Goal: Find specific fact: Find specific fact

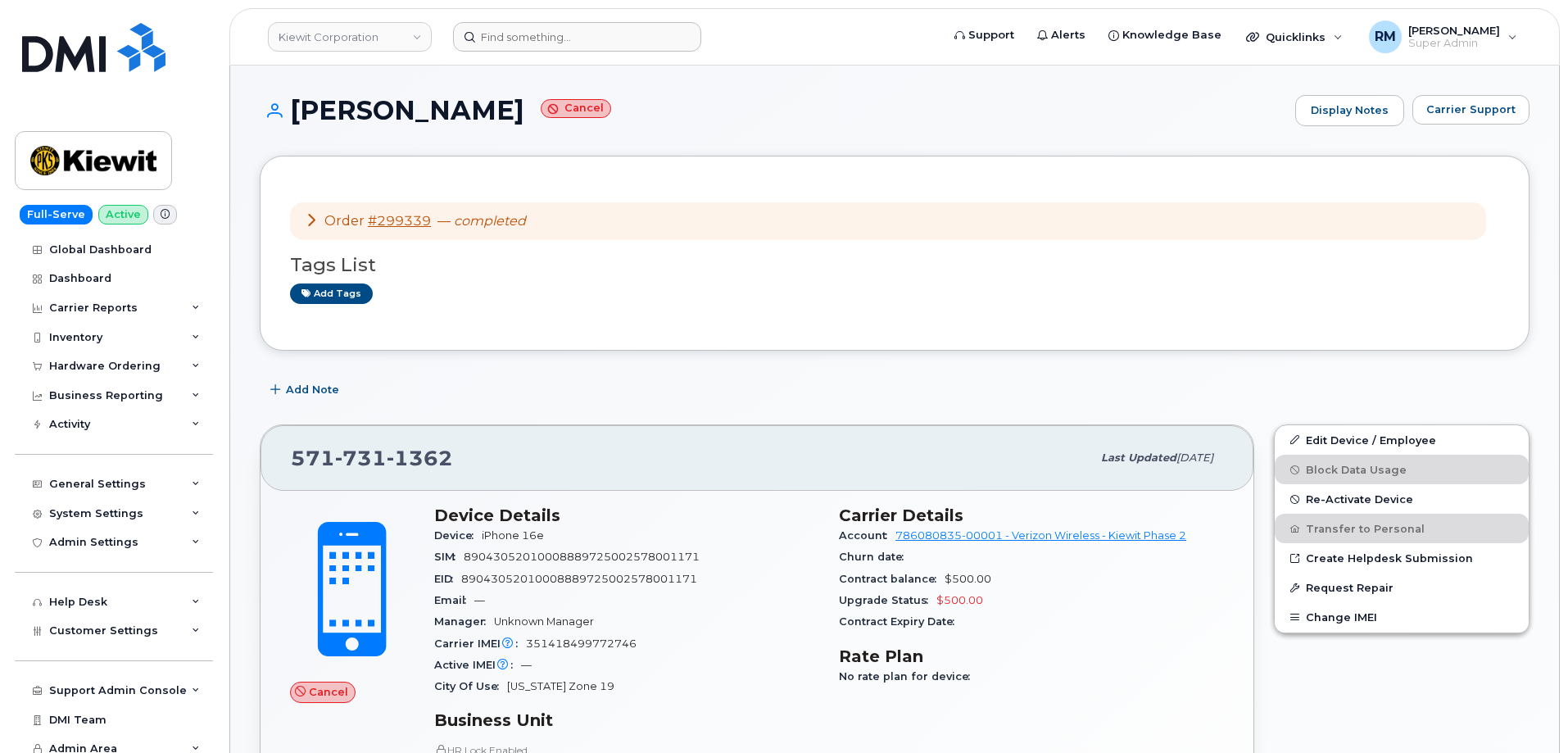
scroll to position [82, 0]
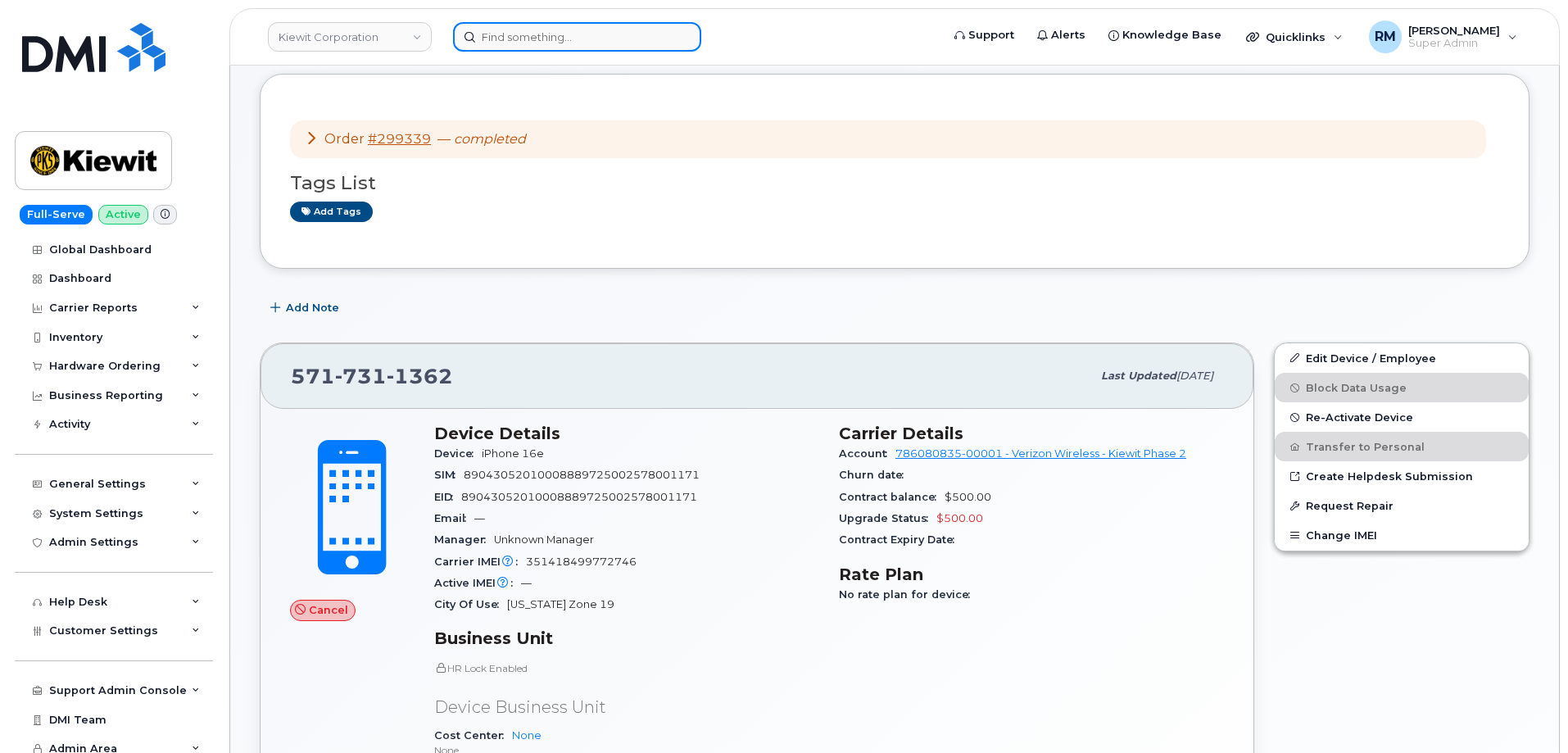
click at [501, 36] on input at bounding box center [577, 37] width 249 height 29
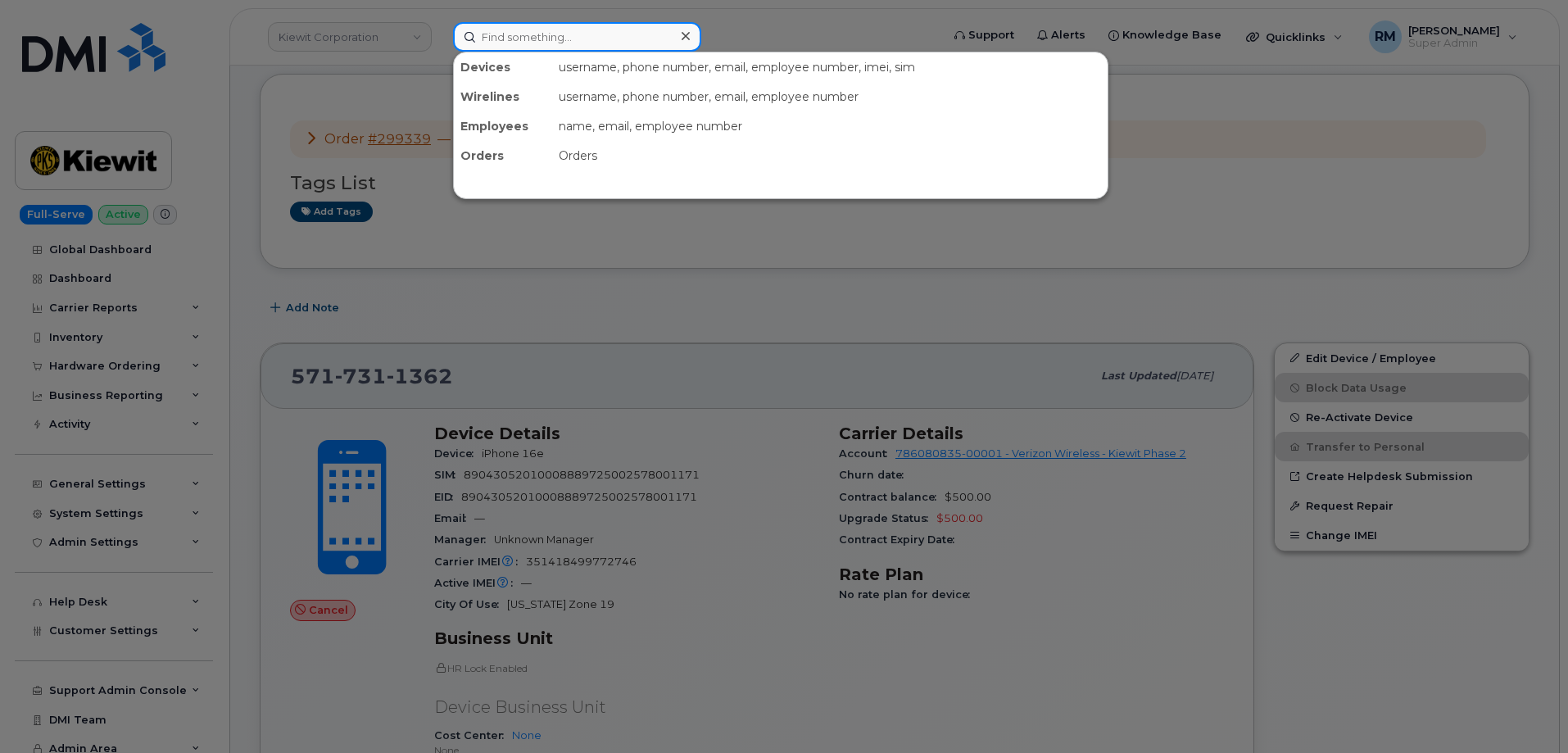
paste input "3108542812"
type input "3108542812"
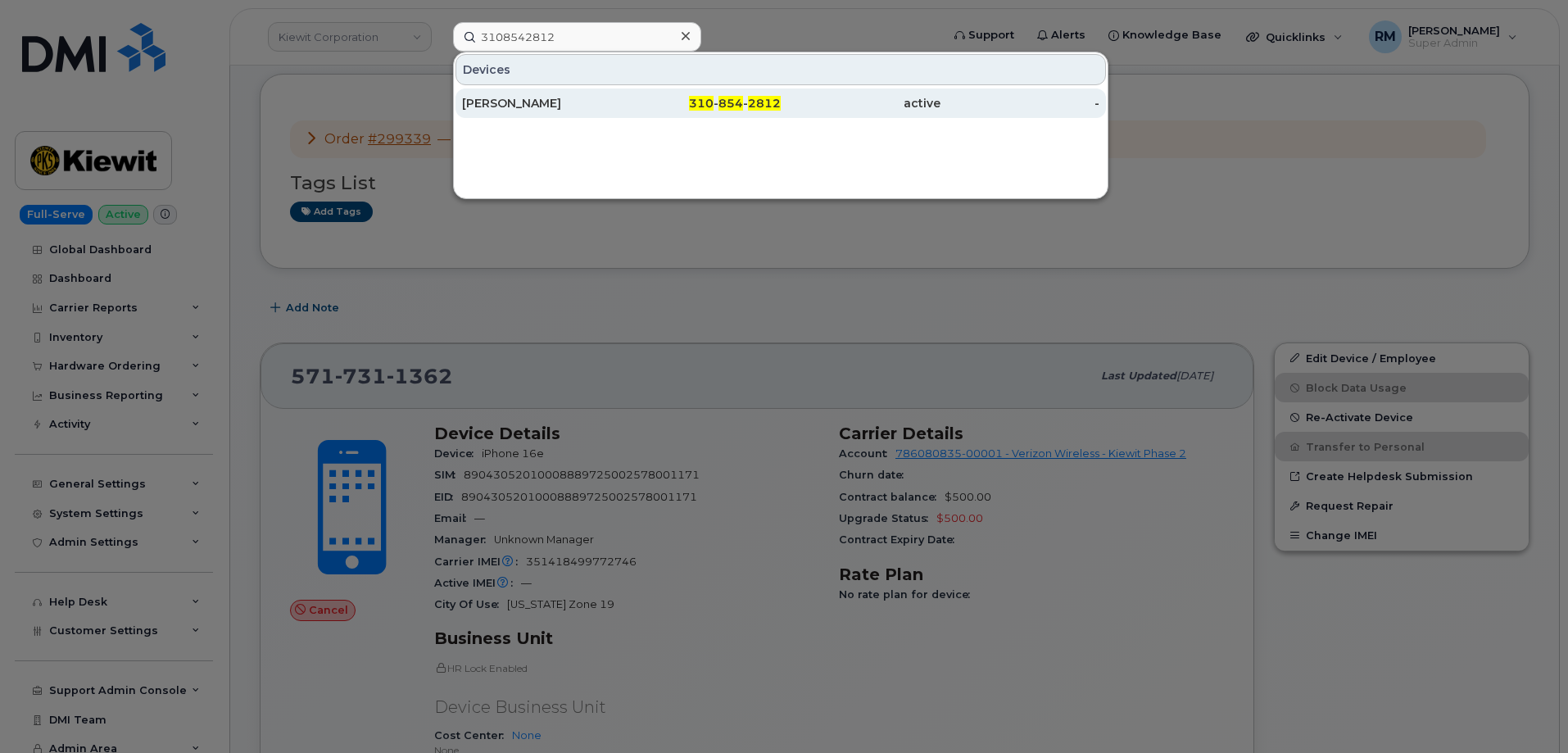
click at [513, 103] on div "[PERSON_NAME]" at bounding box center [542, 103] width 159 height 17
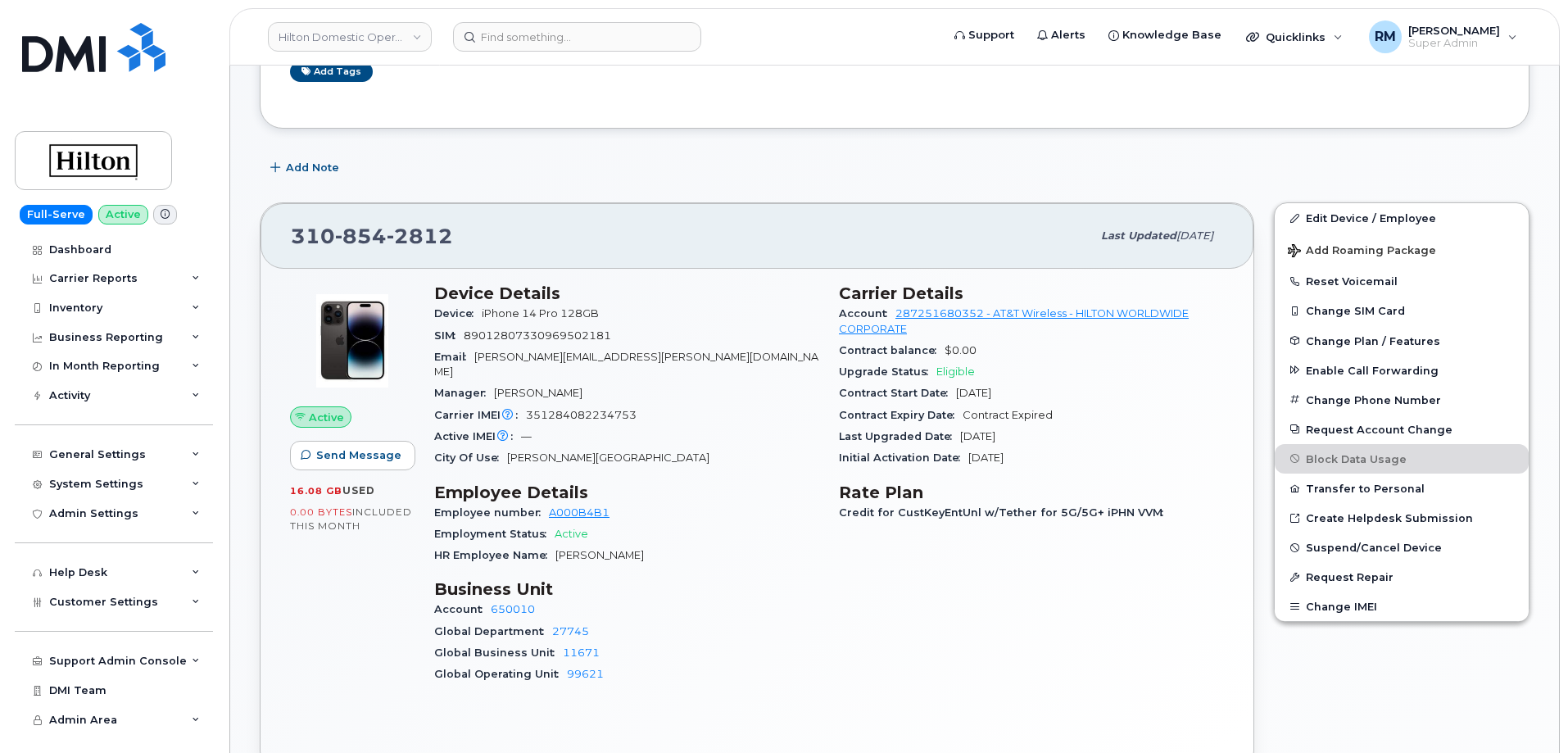
scroll to position [327, 0]
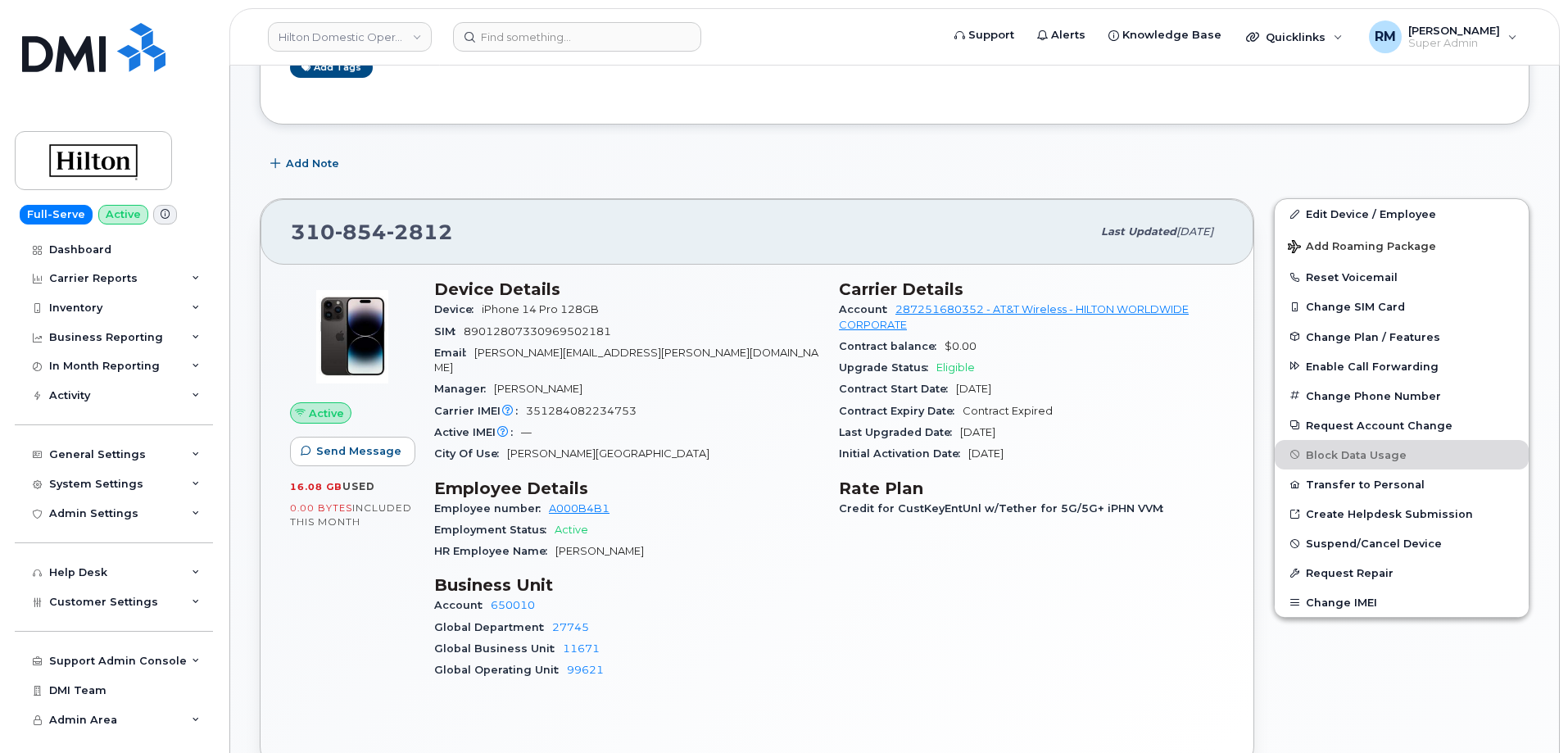
click at [583, 405] on span "351284082234753" at bounding box center [581, 411] width 111 height 13
copy span "351284082234753"
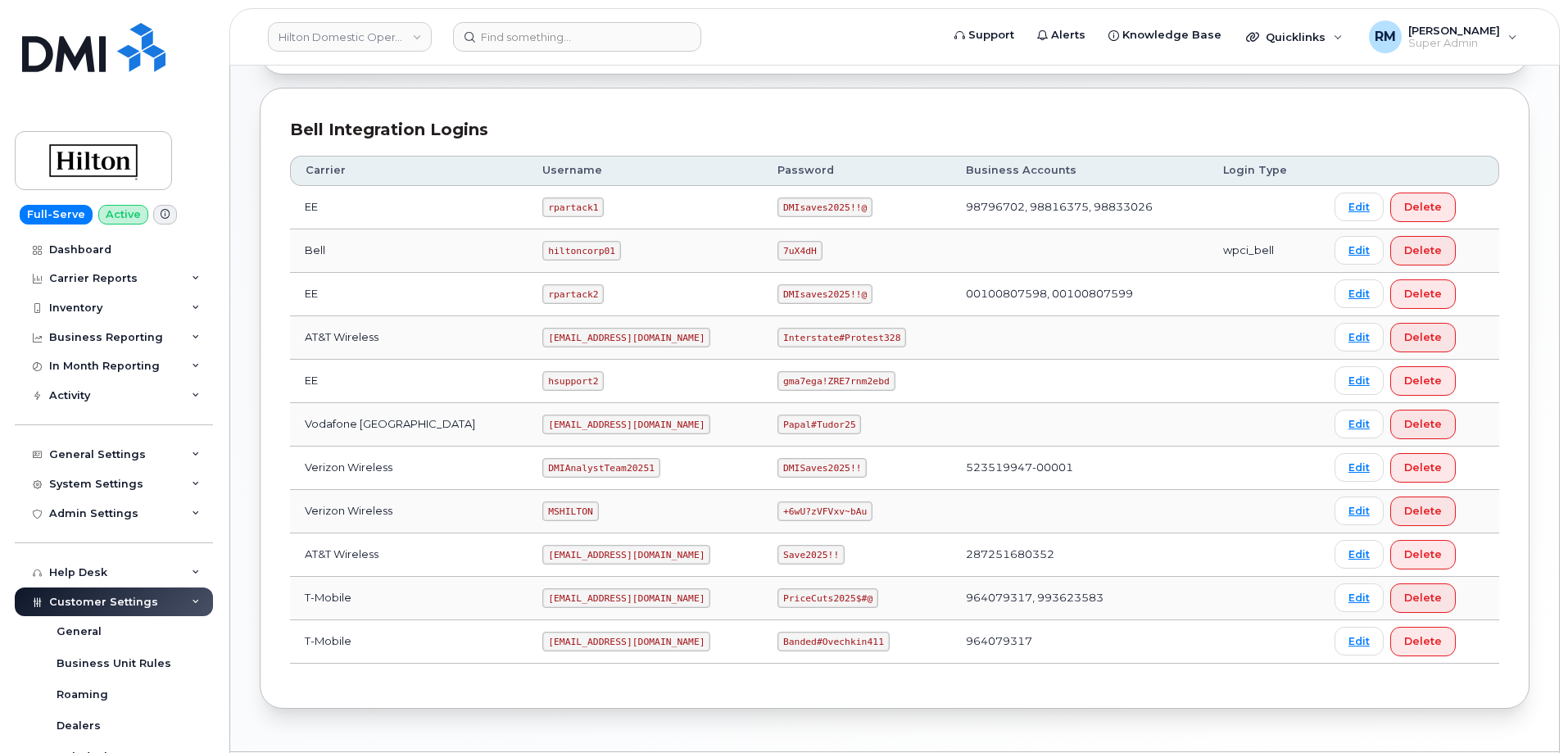
scroll to position [410, 0]
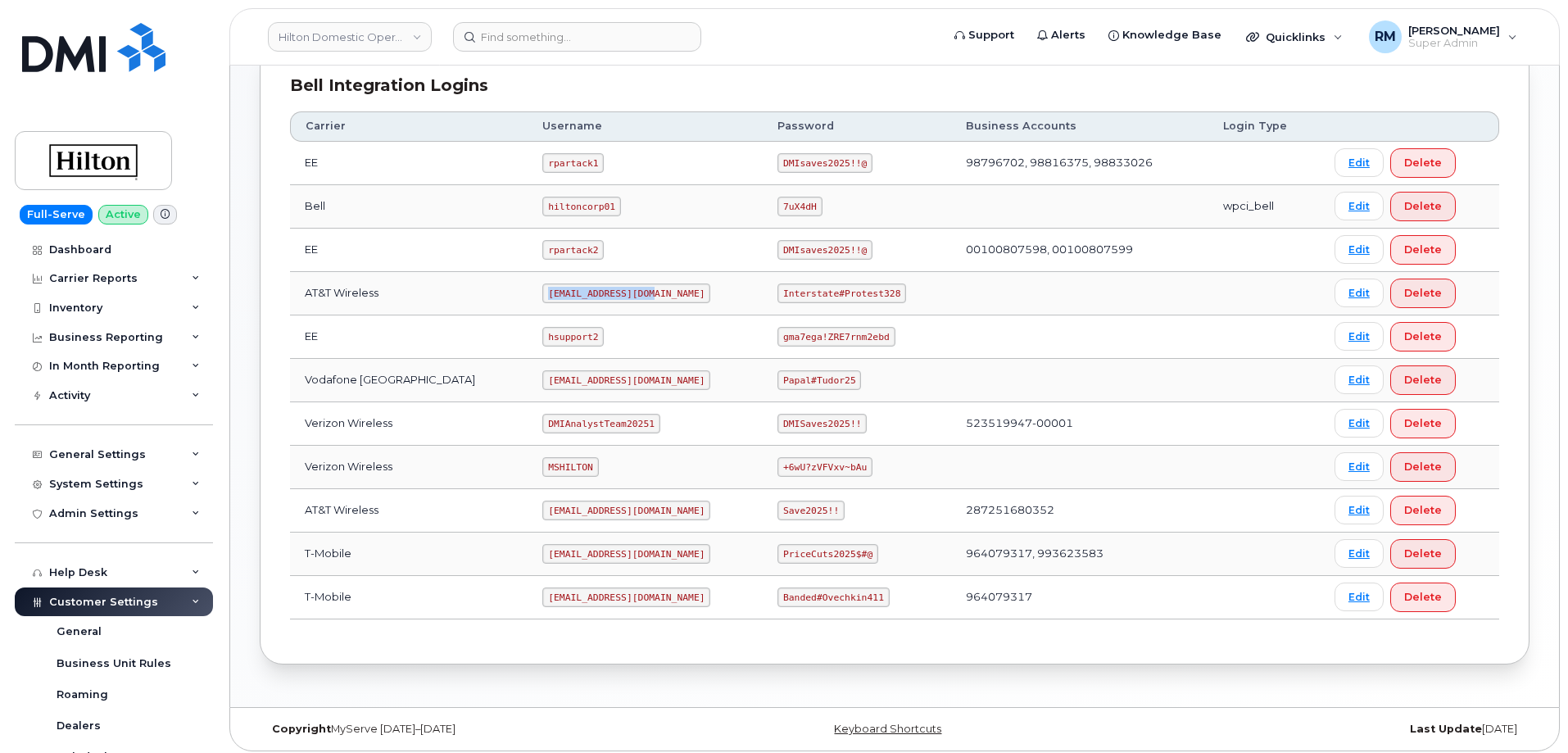
drag, startPoint x: 528, startPoint y: 293, endPoint x: 650, endPoint y: 295, distance: 122.0
click at [650, 295] on td "ms-hilton@dminc.com" at bounding box center [645, 293] width 235 height 44
copy code "ms-hilton@dminc.com"
drag, startPoint x: 772, startPoint y: 295, endPoint x: 869, endPoint y: 293, distance: 97.0
click at [869, 293] on code "Interstate#Protest328" at bounding box center [841, 293] width 128 height 19
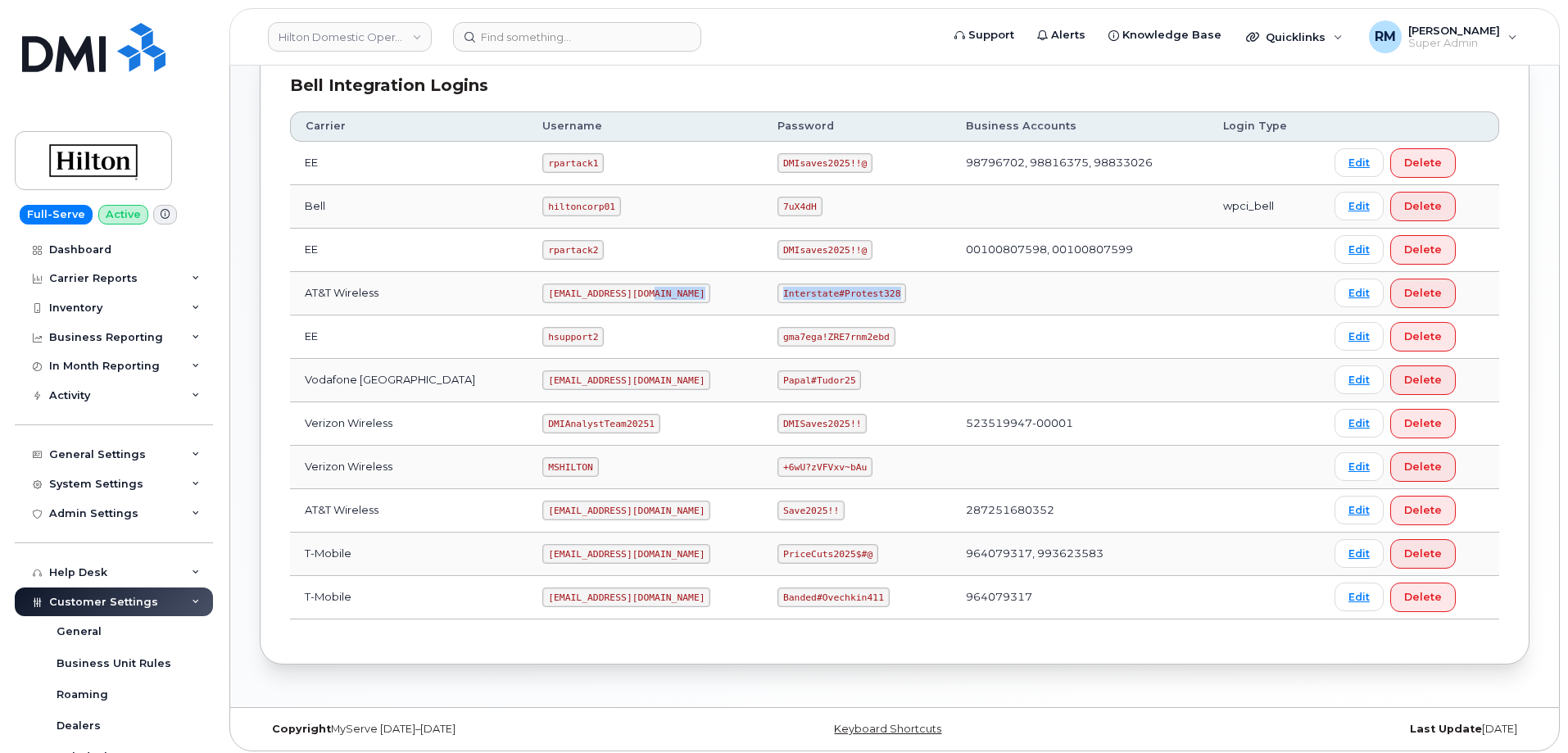
drag, startPoint x: 876, startPoint y: 292, endPoint x: 746, endPoint y: 295, distance: 130.0
click at [746, 295] on tr "AT&T Wireless ms-hilton@dminc.com Interstate#Protest328 Edit Delete" at bounding box center [895, 293] width 1210 height 44
copy tr "Interstate#Protest328"
click at [780, 290] on code "Interstate#Protest328" at bounding box center [841, 293] width 128 height 19
click at [777, 294] on code "Interstate#Protest328" at bounding box center [841, 293] width 128 height 19
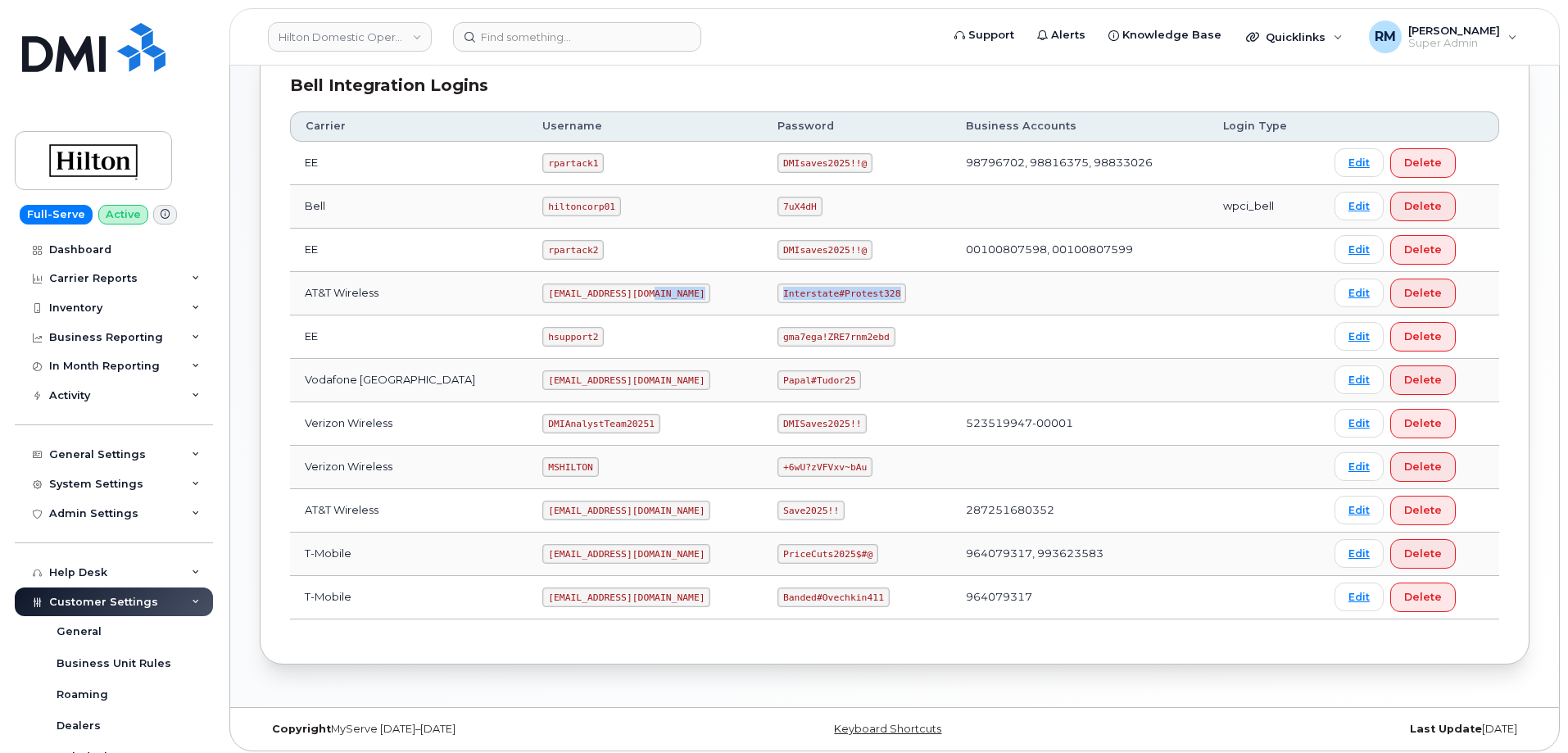
click at [777, 295] on code "Interstate#Protest328" at bounding box center [841, 293] width 128 height 19
click at [781, 302] on code "Interstate#Protest328" at bounding box center [841, 293] width 128 height 19
drag, startPoint x: 767, startPoint y: 295, endPoint x: 874, endPoint y: 292, distance: 107.0
click at [874, 292] on code "Interstate#Protest328" at bounding box center [841, 293] width 128 height 19
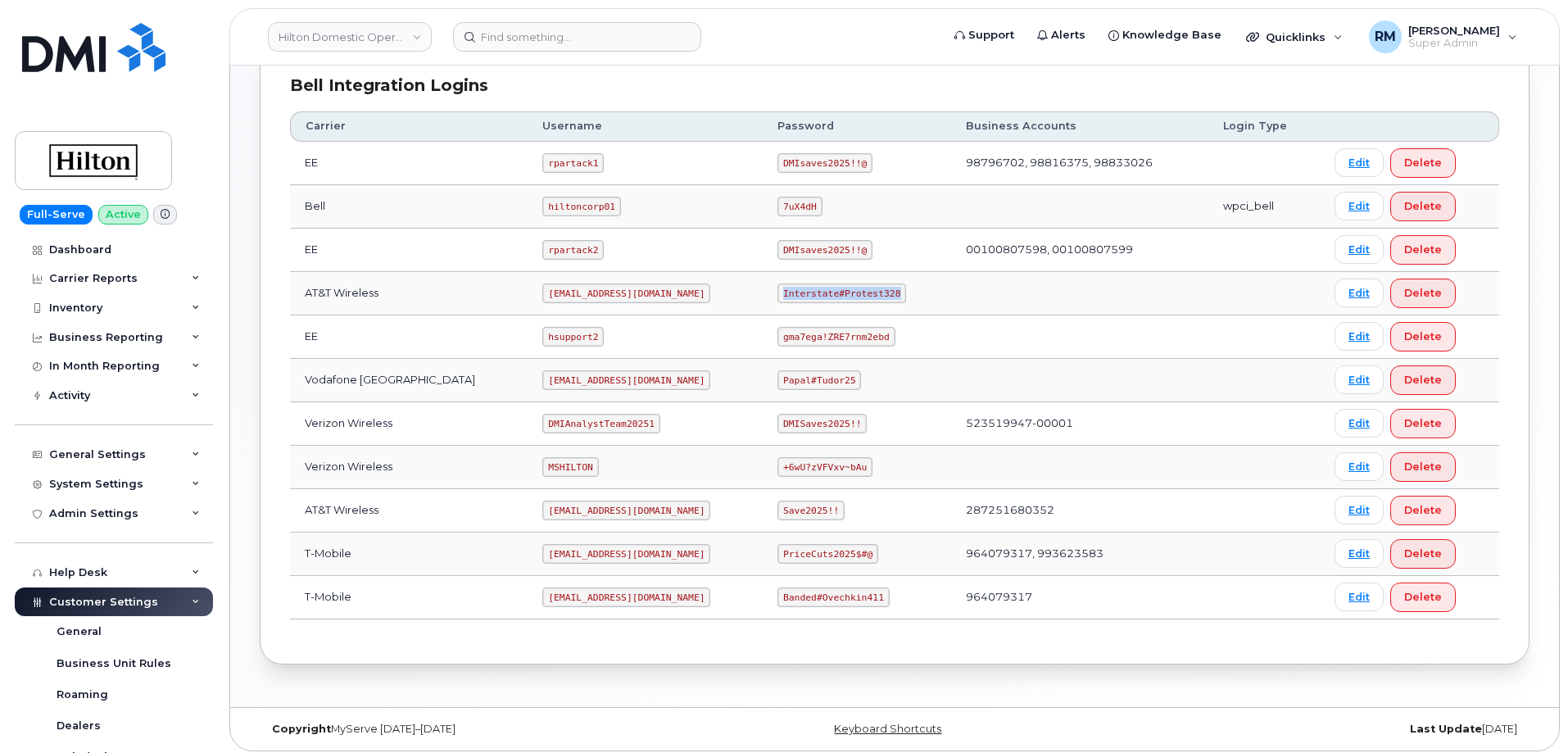
copy code "Interstate#Protest328"
